Goal: Transaction & Acquisition: Purchase product/service

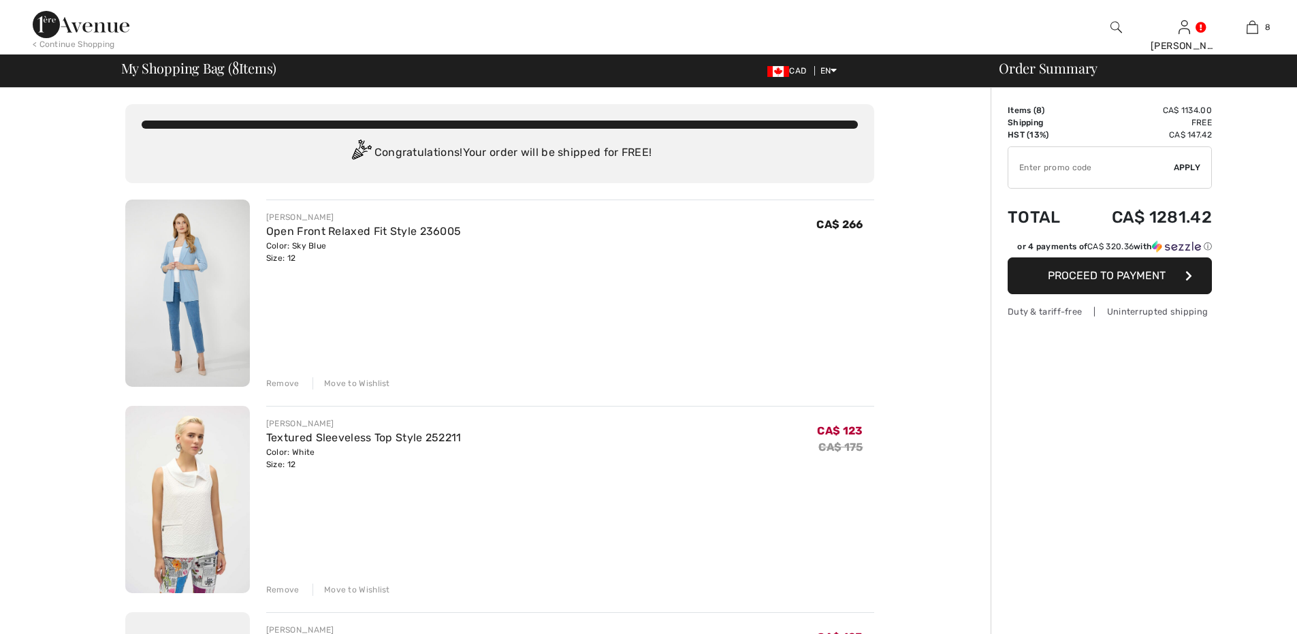
click at [281, 385] on div "Remove" at bounding box center [282, 383] width 33 height 12
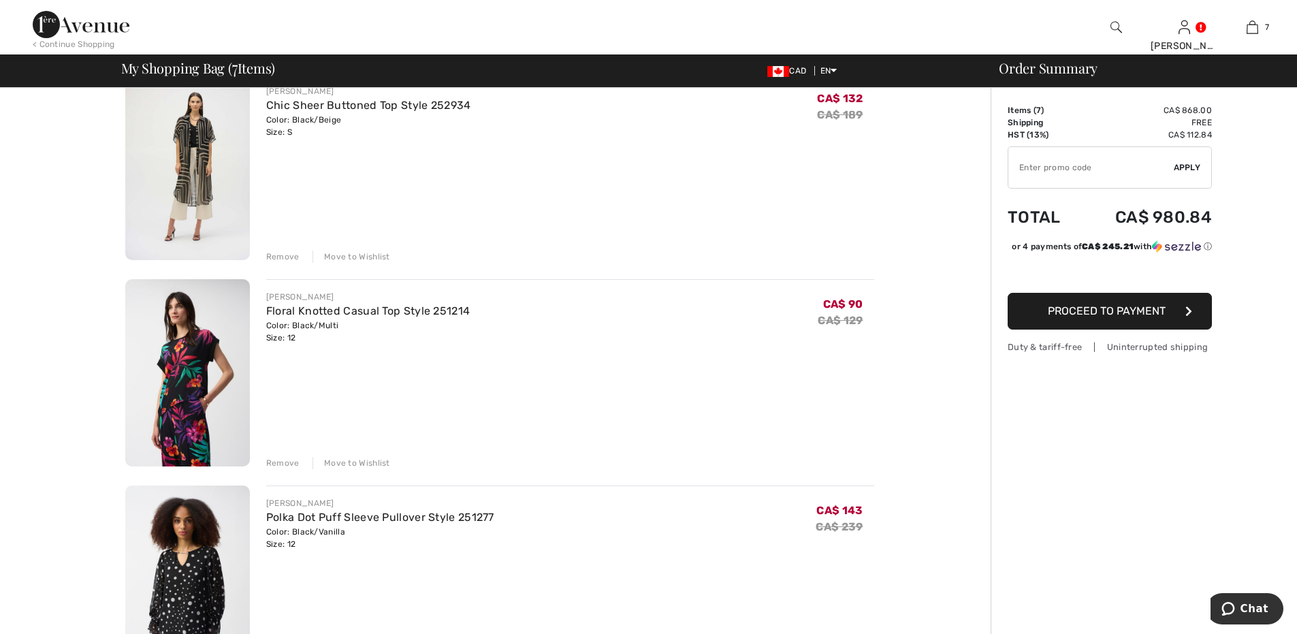
scroll to position [976, 0]
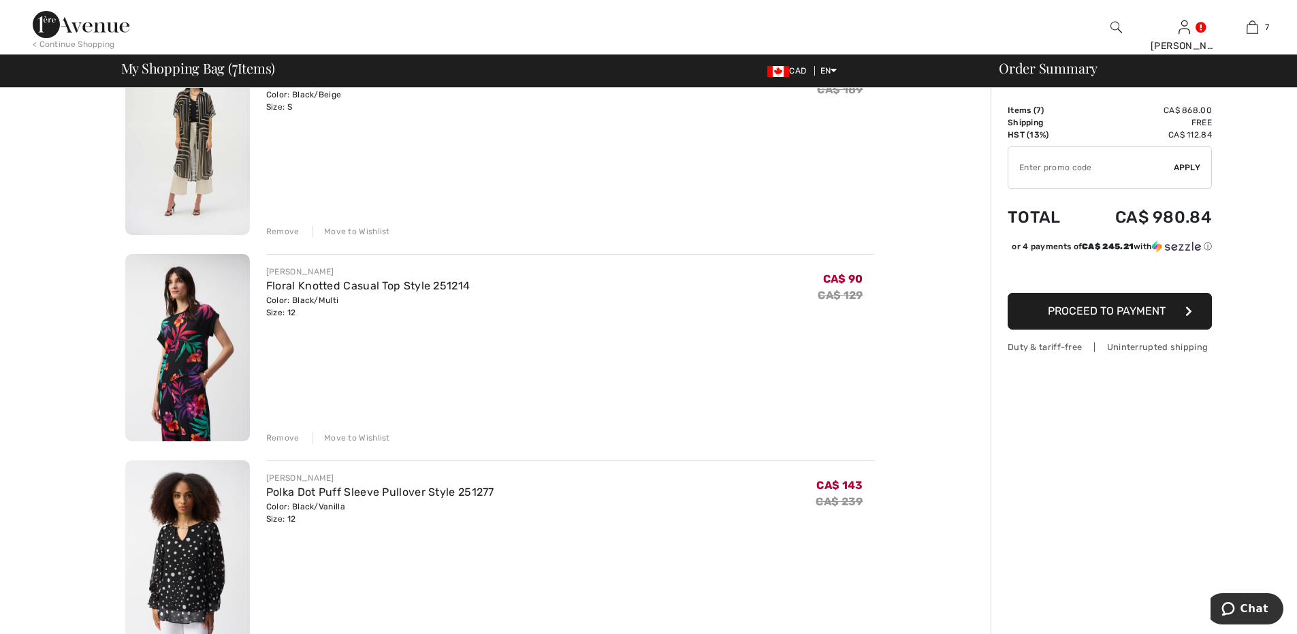
click at [274, 436] on div "Remove" at bounding box center [282, 438] width 33 height 12
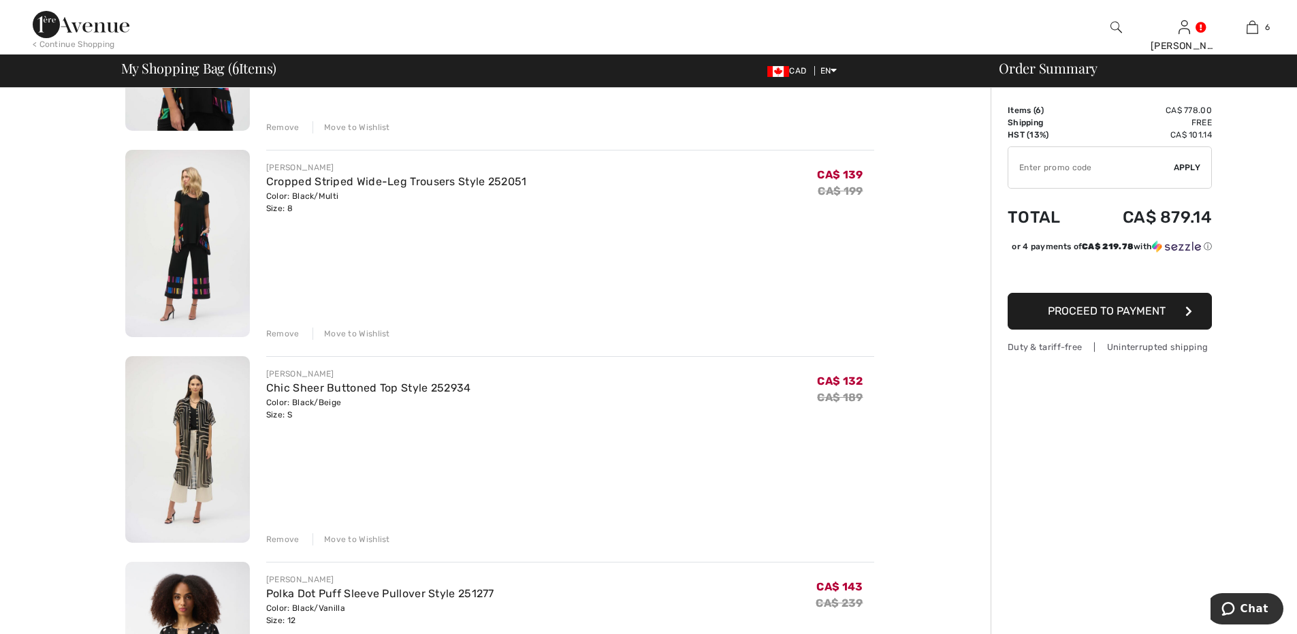
scroll to position [727, 0]
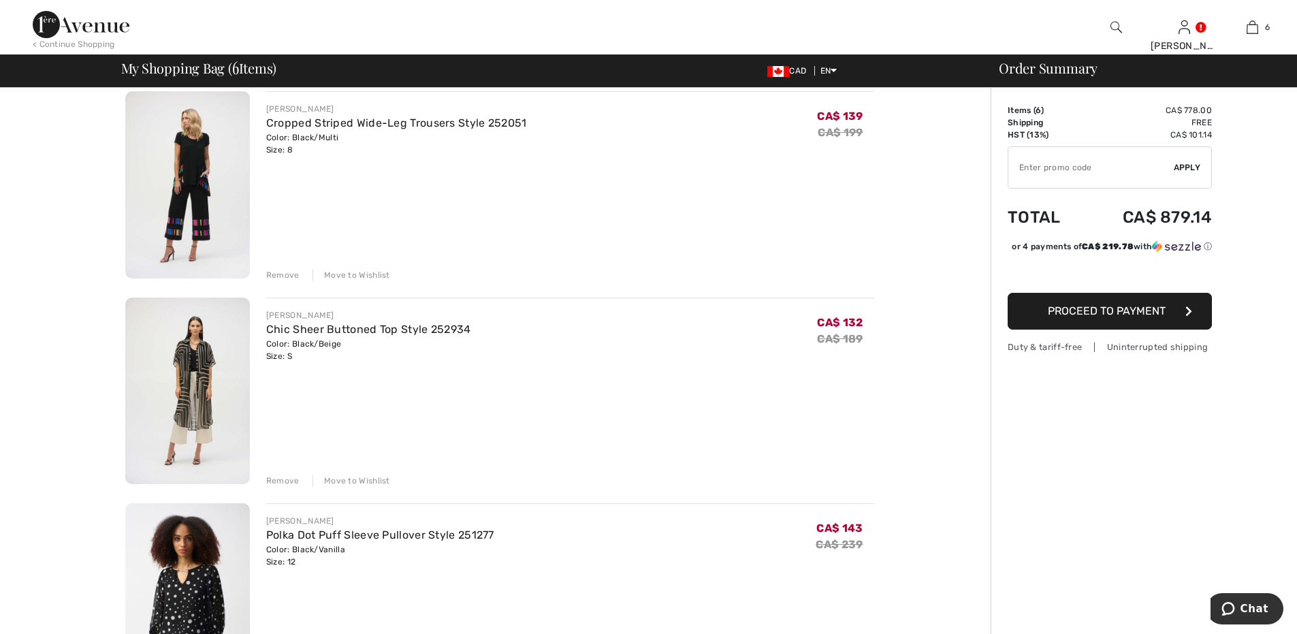
click at [278, 476] on div "Remove" at bounding box center [282, 481] width 33 height 12
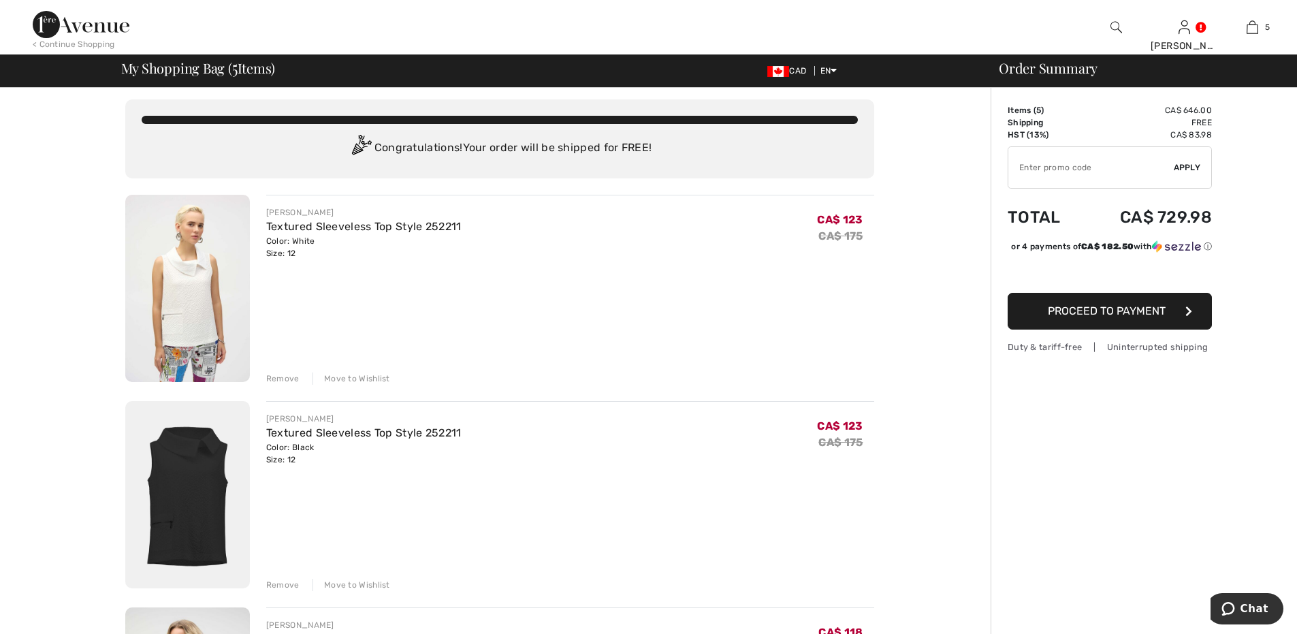
scroll to position [0, 0]
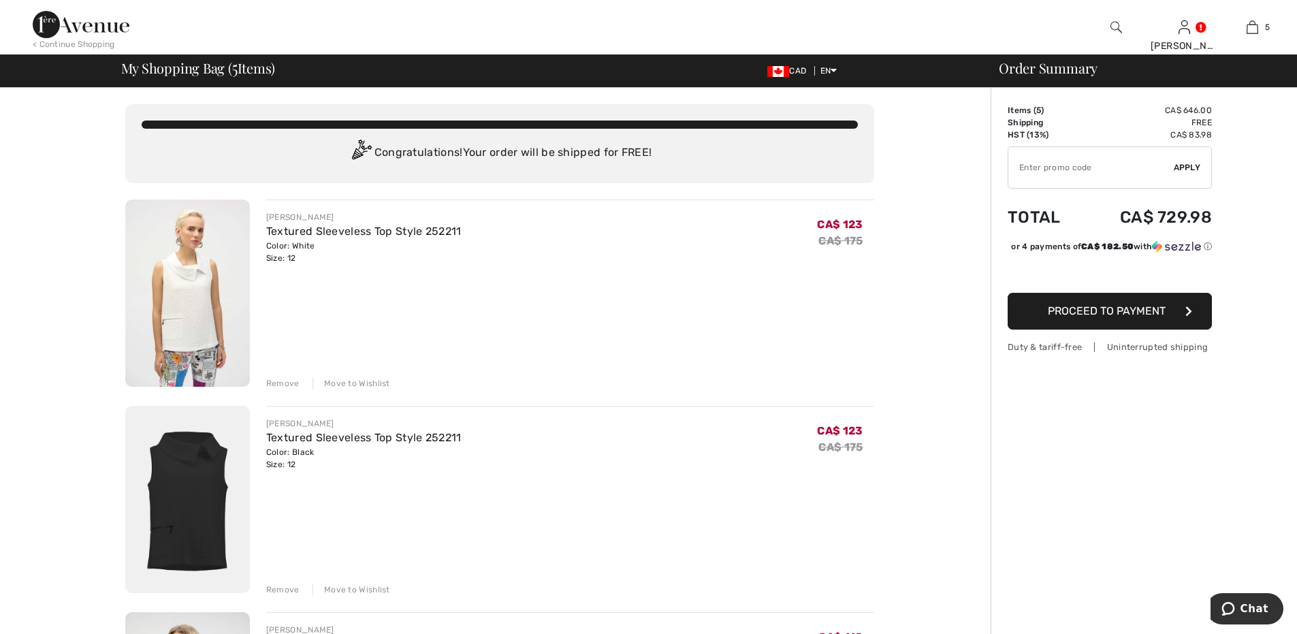
click at [1083, 317] on span "Proceed to Payment" at bounding box center [1107, 310] width 118 height 13
click at [1104, 313] on span "Proceed to Payment" at bounding box center [1107, 310] width 118 height 13
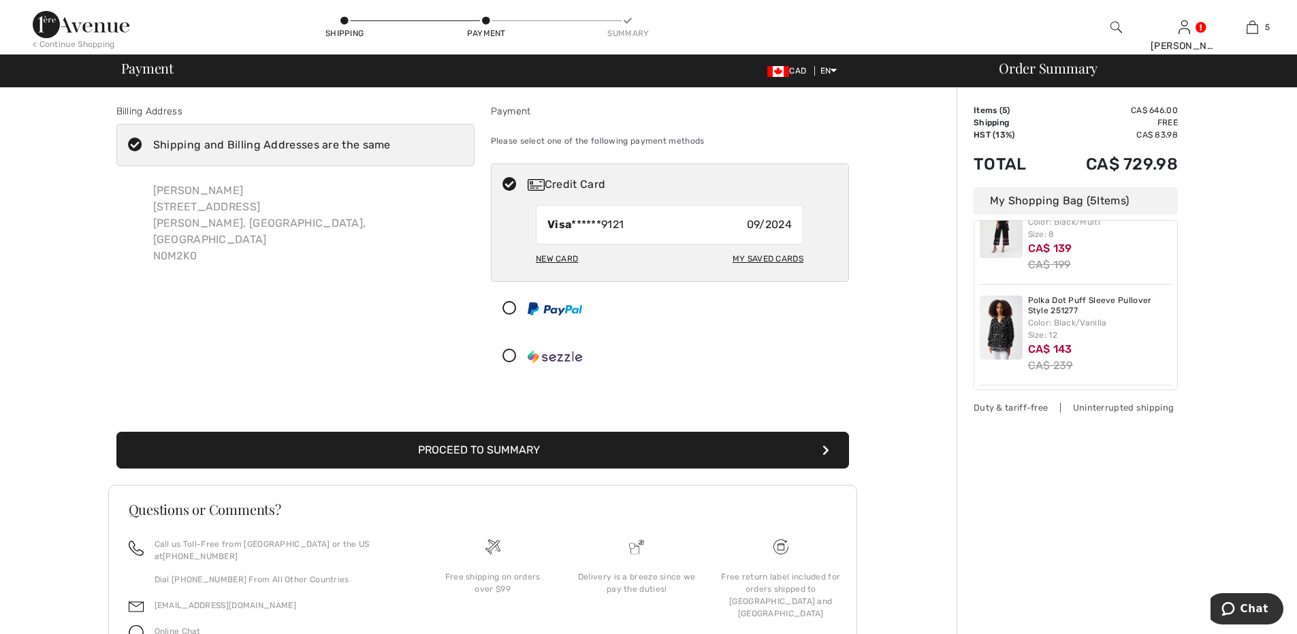
scroll to position [347, 0]
click at [566, 453] on button "Proceed to Summary" at bounding box center [482, 450] width 733 height 37
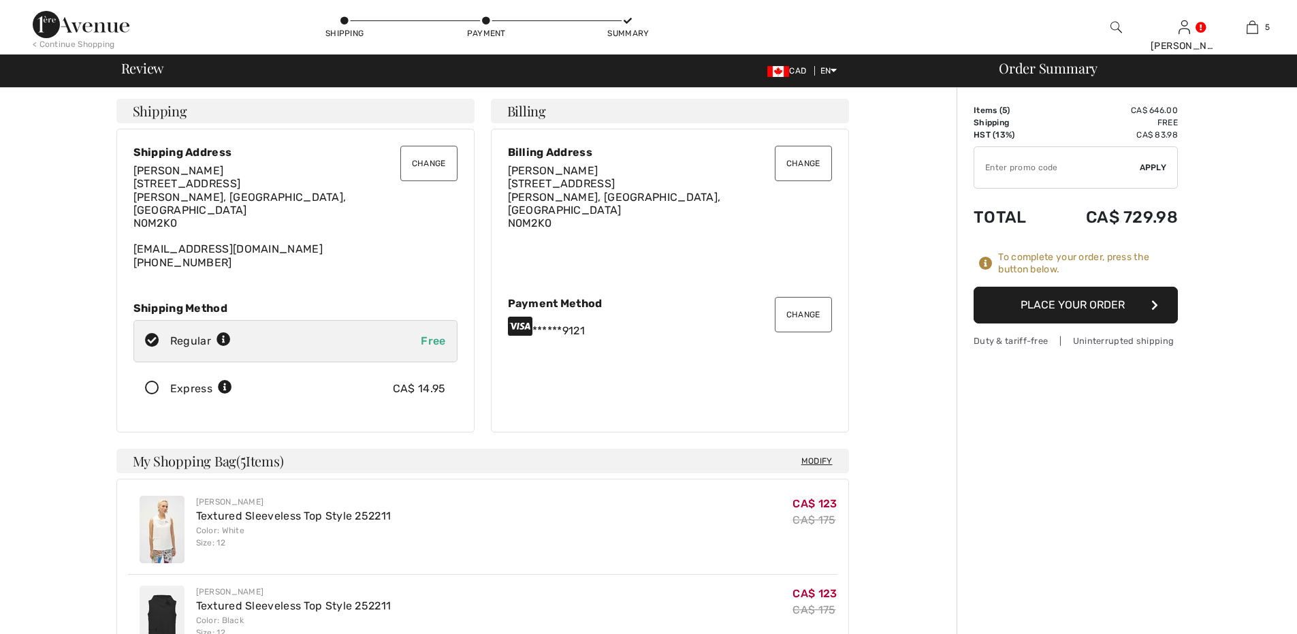
checkbox input "true"
click at [1040, 305] on button "Place Your Order" at bounding box center [1076, 305] width 204 height 37
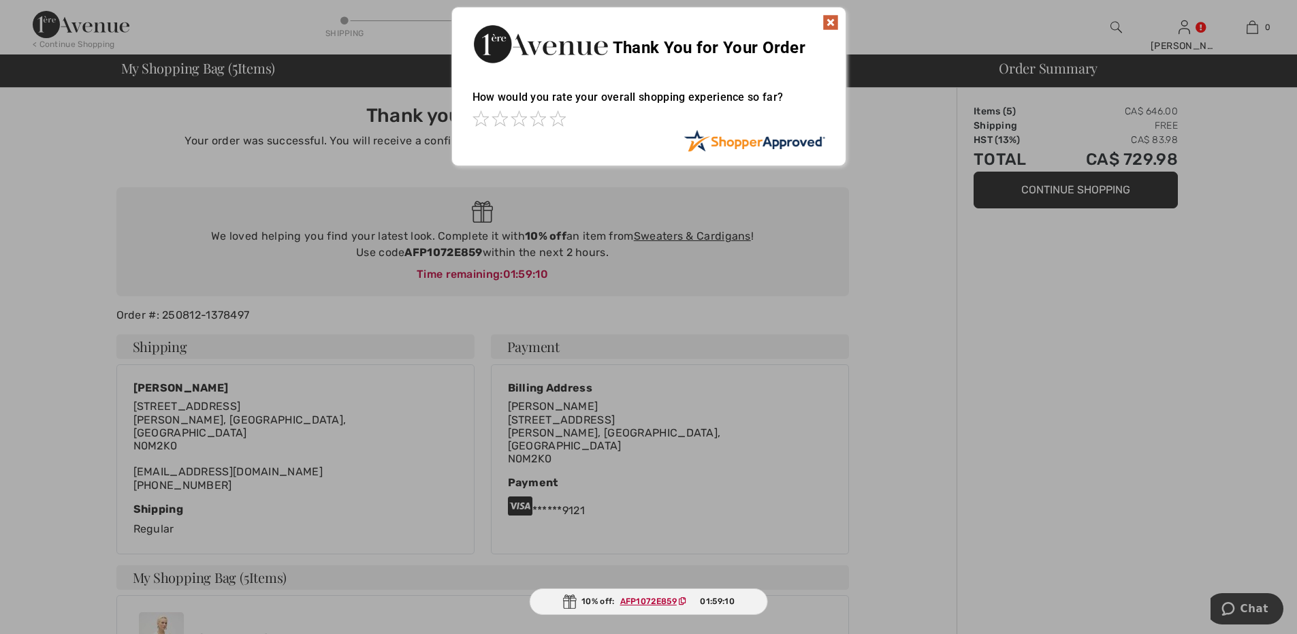
click at [829, 22] on img at bounding box center [831, 22] width 16 height 16
